Goal: Task Accomplishment & Management: Manage account settings

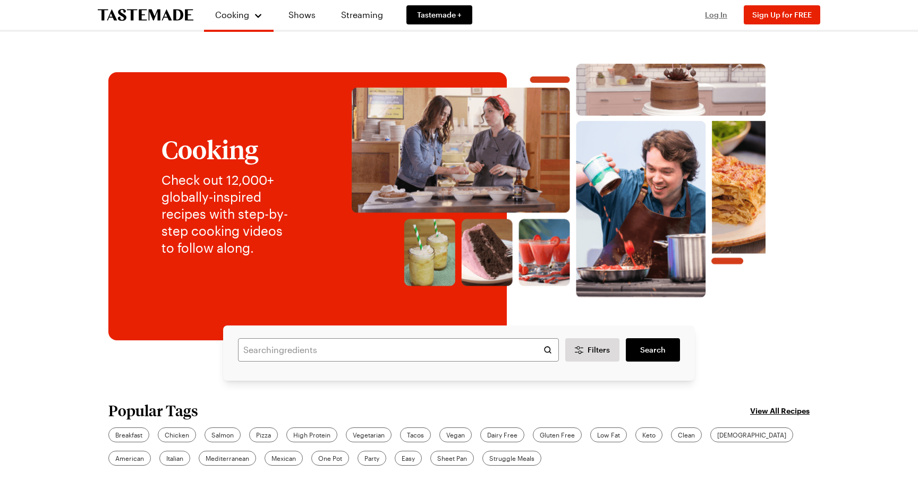
click at [716, 18] on span "Log In" at bounding box center [716, 14] width 22 height 9
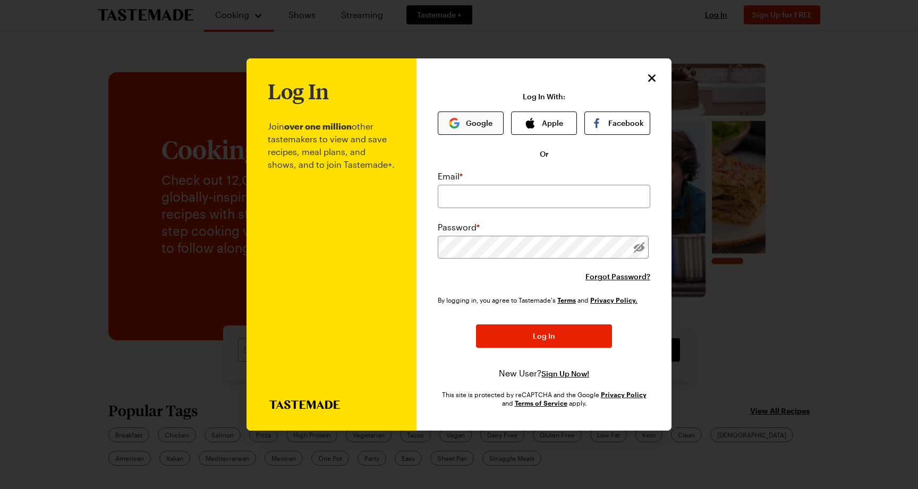
click at [470, 120] on button "Google" at bounding box center [471, 123] width 66 height 23
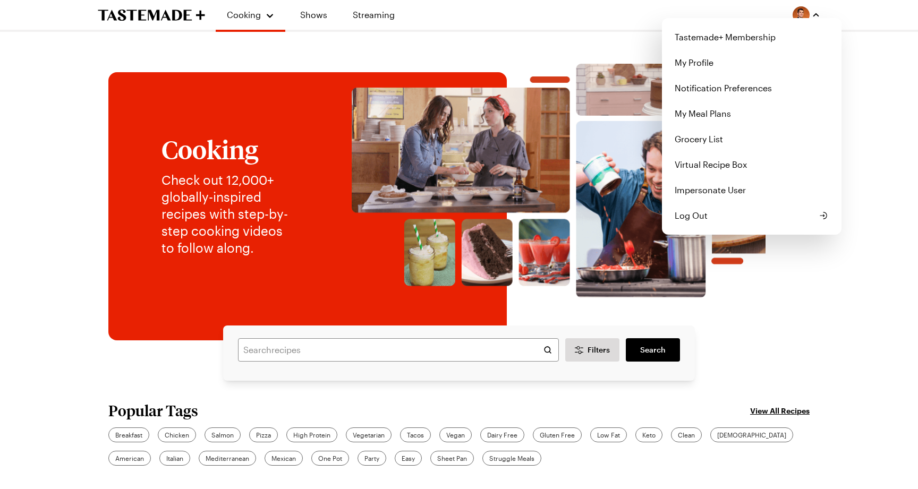
click at [802, 14] on img "button" at bounding box center [801, 14] width 17 height 17
click at [755, 63] on link "My Profile" at bounding box center [751, 63] width 167 height 26
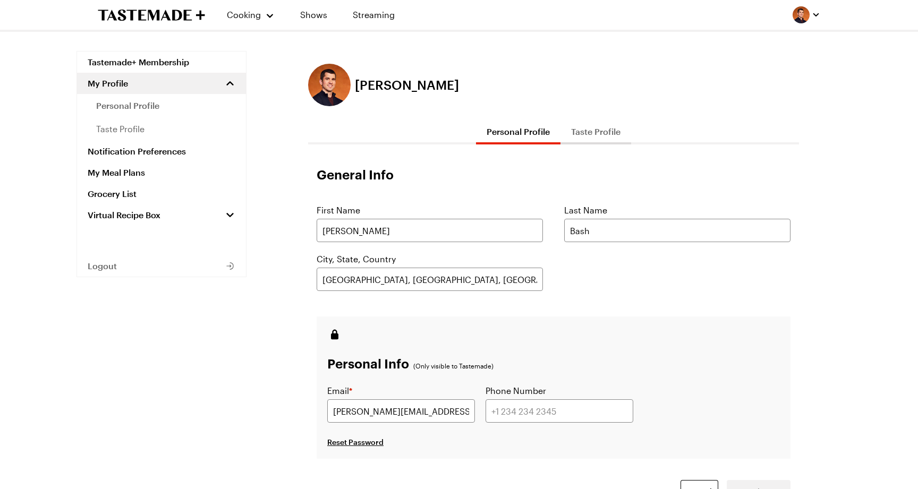
click at [600, 132] on button "Taste Profile" at bounding box center [596, 132] width 71 height 26
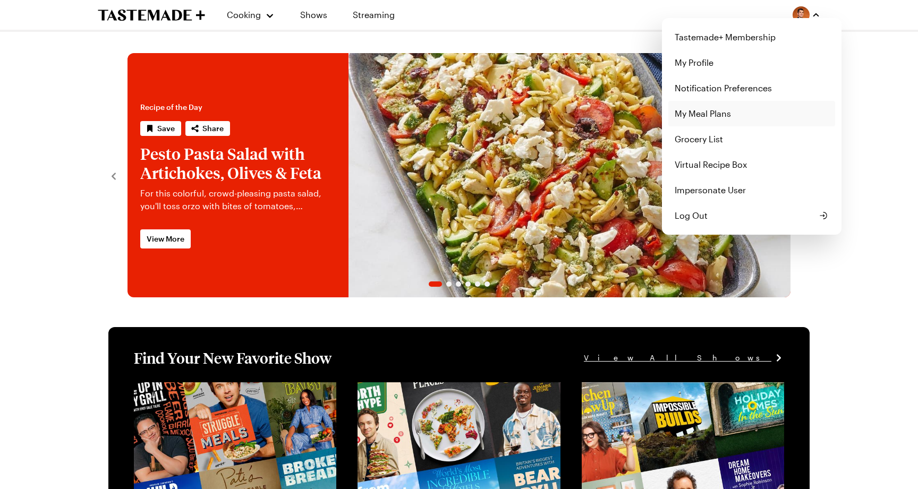
click at [763, 113] on link "My Meal Plans" at bounding box center [751, 114] width 167 height 26
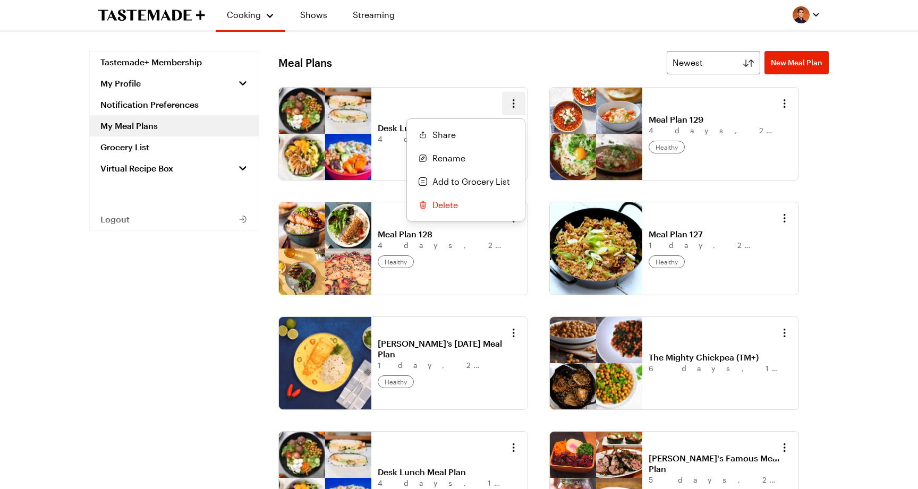
click at [511, 109] on icon "button" at bounding box center [513, 103] width 13 height 13
click at [699, 10] on div "Cooking Shows Streaming Tastemade+ Membership My Profile Notification Preferenc…" at bounding box center [459, 342] width 765 height 685
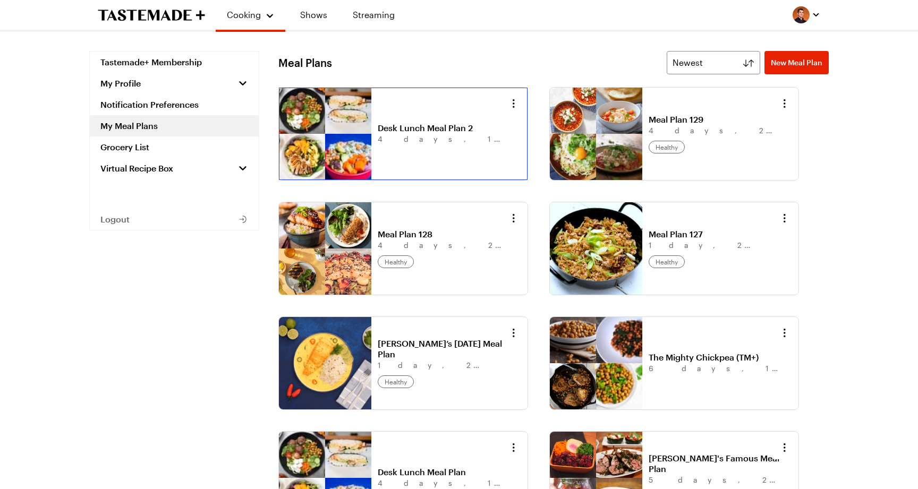
click at [455, 124] on link "Desk Lunch Meal Plan 2" at bounding box center [444, 128] width 132 height 11
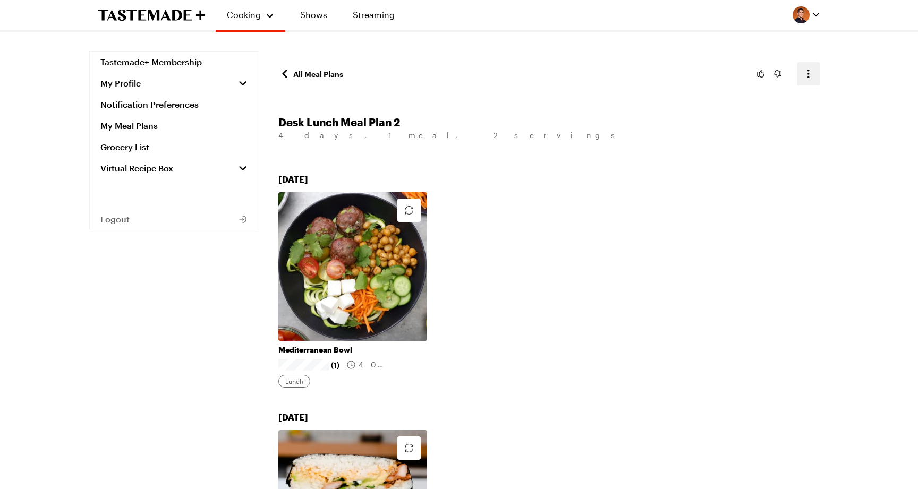
click at [809, 69] on icon "button" at bounding box center [808, 73] width 13 height 13
click at [324, 71] on link "All Meal Plans" at bounding box center [310, 73] width 65 height 13
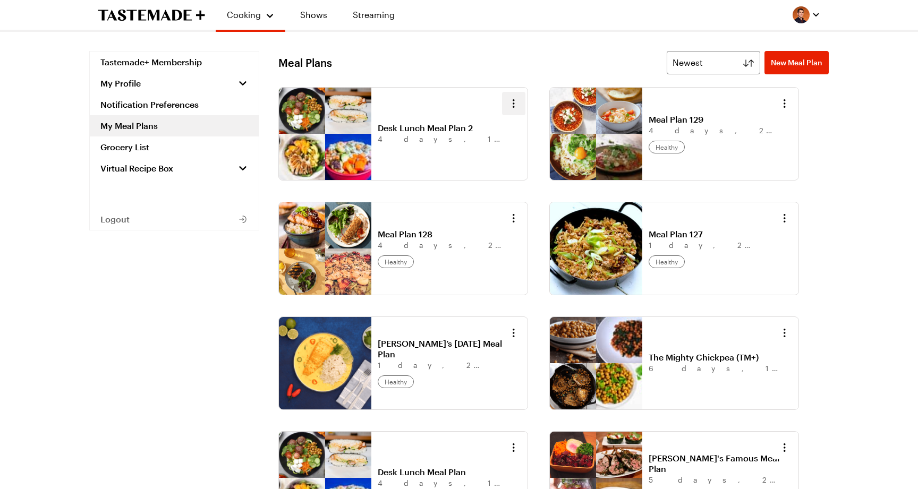
click at [516, 102] on icon "button" at bounding box center [513, 103] width 13 height 13
click at [540, 67] on div "Meal Plans Newest New Meal Plan Newest Desk Lunch Meal Plan 2 4 days , 1 meal ,…" at bounding box center [553, 315] width 550 height 529
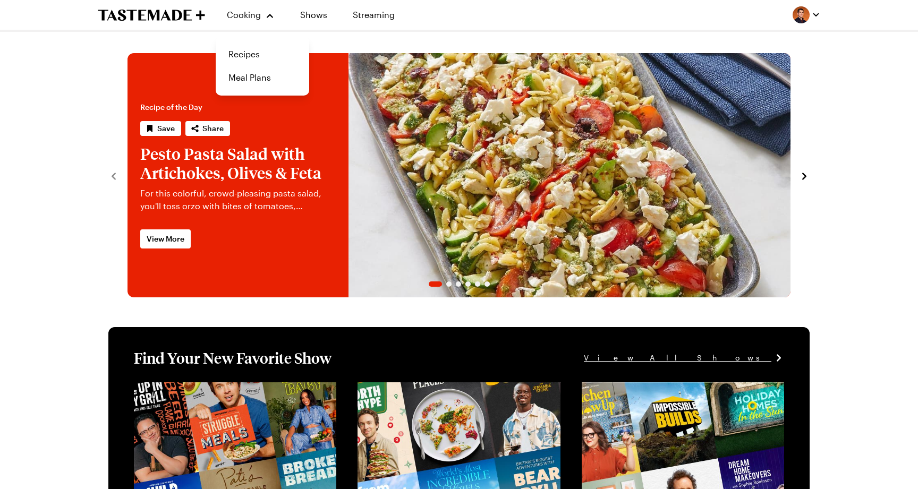
click at [128, 137] on link "Pesto Pasta Salad with Artichokes, Olives & Feta" at bounding box center [128, 175] width 0 height 244
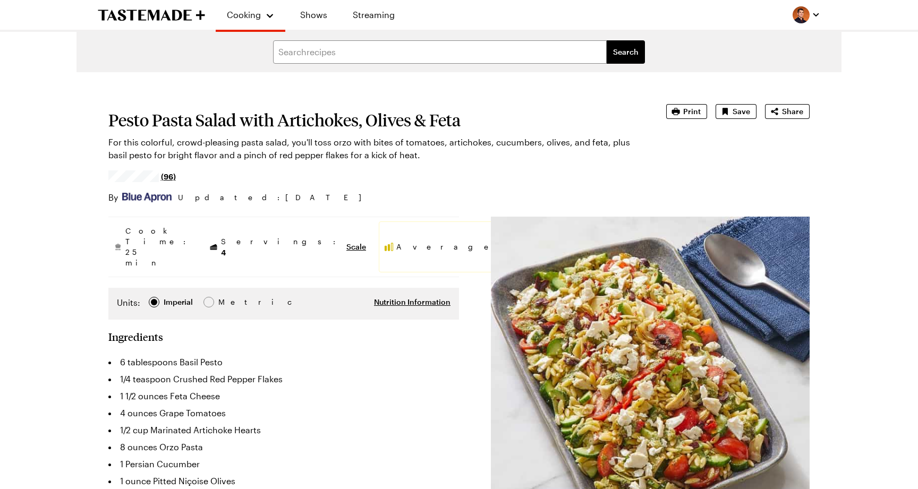
type textarea "x"
